Goal: Task Accomplishment & Management: Use online tool/utility

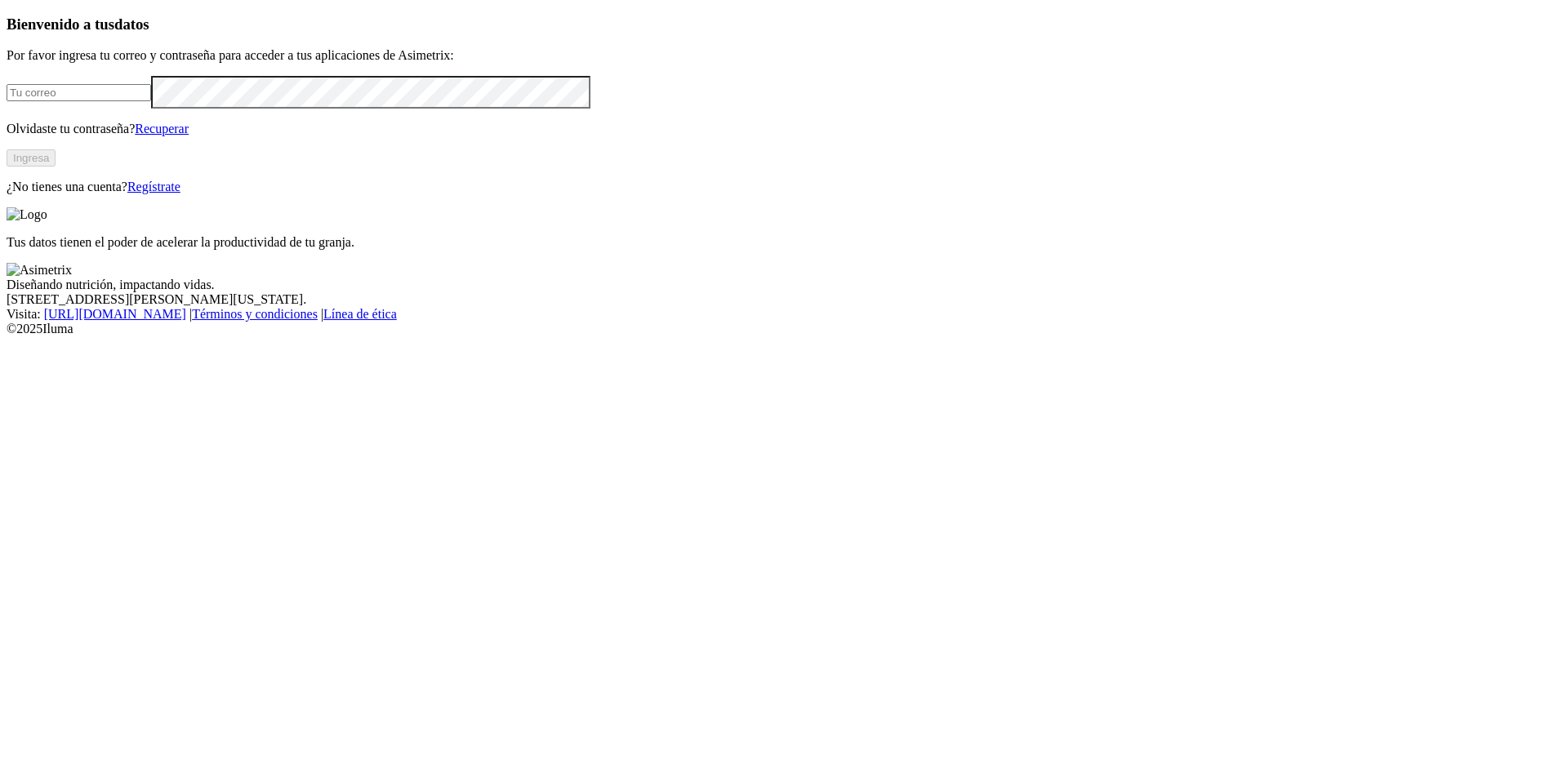
type input "[PERSON_NAME][EMAIL_ADDRESS][PERSON_NAME][DOMAIN_NAME]"
click at [55, 166] on button "Ingresa" at bounding box center [31, 158] width 49 height 17
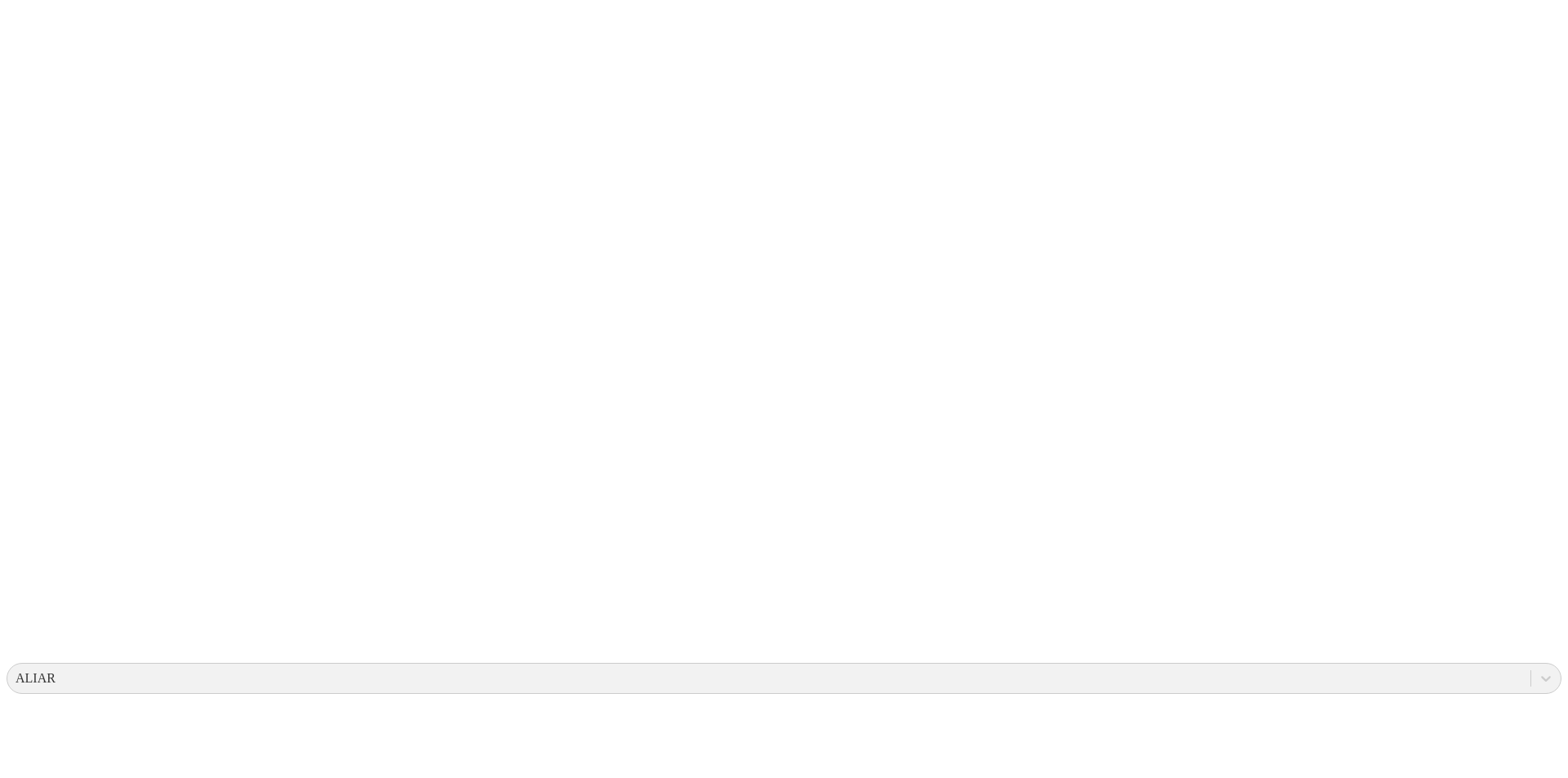
drag, startPoint x: 983, startPoint y: 167, endPoint x: 1022, endPoint y: 167, distance: 39.0
